Goal: Task Accomplishment & Management: Use online tool/utility

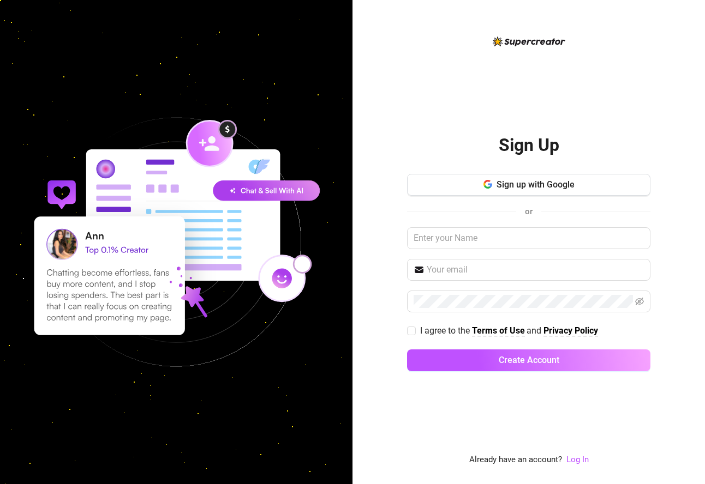
click at [577, 470] on div "Sign Up Sign up with Google or I agree to the Terms of Use and Privacy Policy C…" at bounding box center [528, 242] width 352 height 484
click at [577, 463] on link "Log In" at bounding box center [577, 460] width 22 height 10
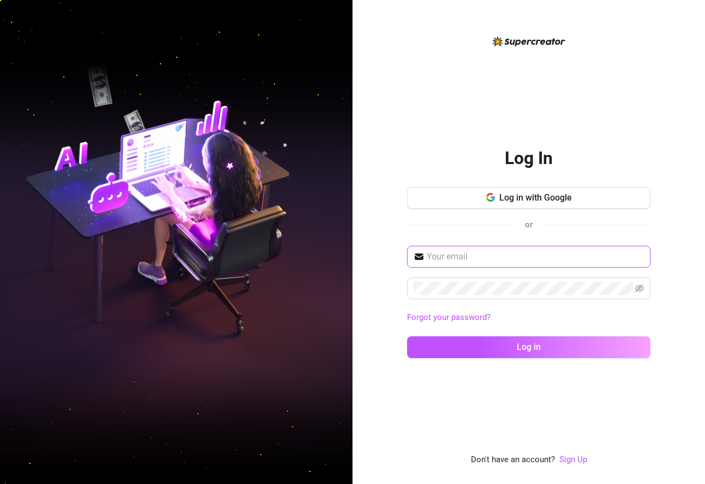
paste input "[EMAIL_ADDRESS][DOMAIN_NAME]"
type input "[EMAIL_ADDRESS][DOMAIN_NAME]"
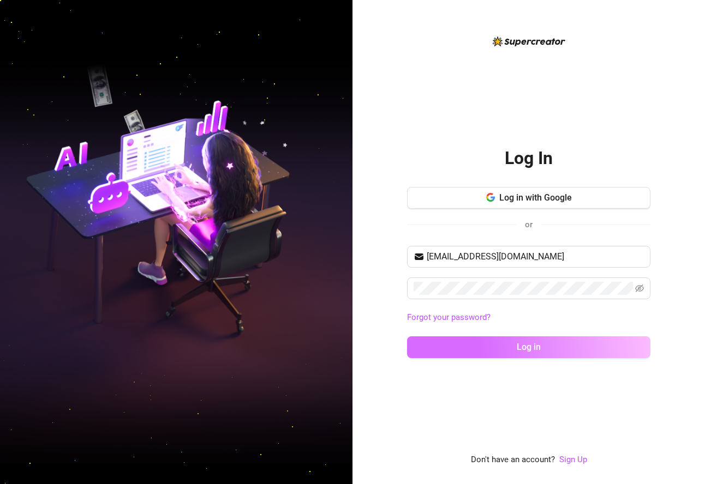
click at [559, 345] on button "Log in" at bounding box center [528, 348] width 243 height 22
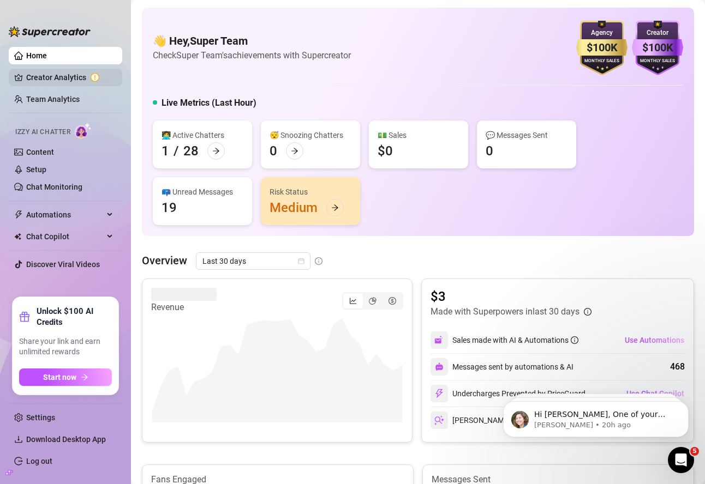
click at [64, 79] on link "Creator Analytics" at bounding box center [69, 77] width 87 height 17
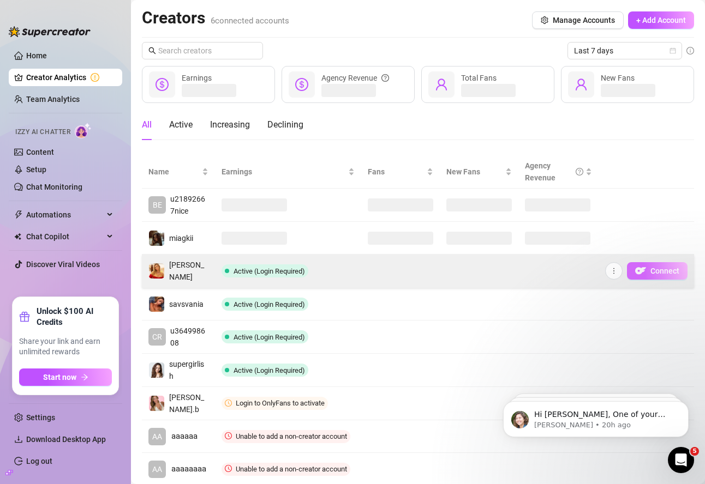
click at [670, 272] on span "Connect" at bounding box center [664, 271] width 29 height 9
